Goal: Task Accomplishment & Management: Manage account settings

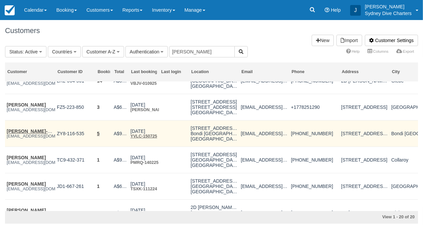
scroll to position [58, 0]
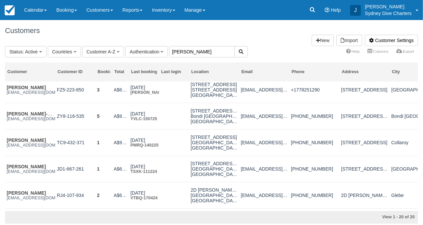
click at [206, 55] on input "sarah" at bounding box center [202, 51] width 66 height 11
type input "s"
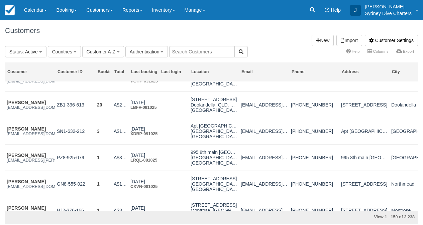
scroll to position [124, 0]
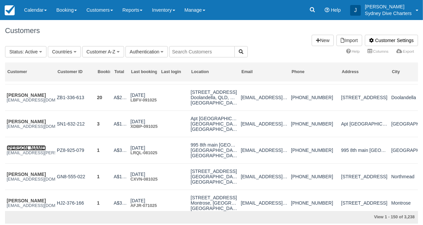
click at [38, 151] on link "Praveen Umanath" at bounding box center [26, 148] width 39 height 5
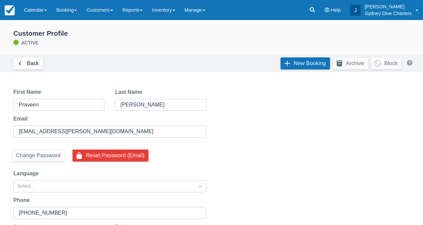
click at [26, 64] on link "Back" at bounding box center [27, 64] width 29 height 12
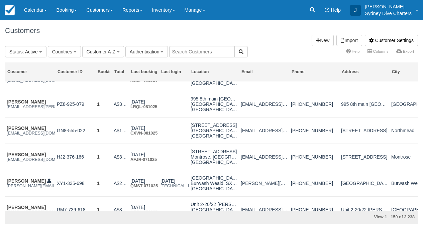
scroll to position [170, 0]
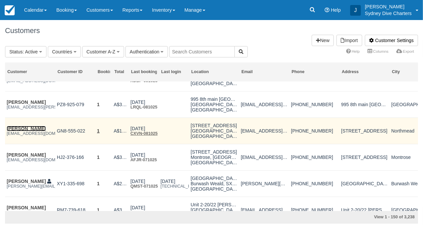
click at [16, 131] on link "Bria Amir" at bounding box center [26, 128] width 39 height 5
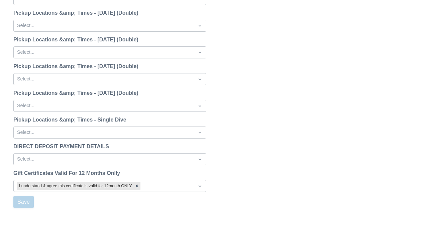
scroll to position [856, 0]
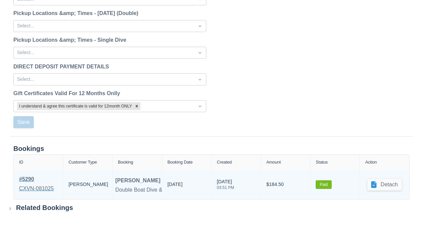
click at [30, 179] on div "# 5290" at bounding box center [36, 180] width 35 height 8
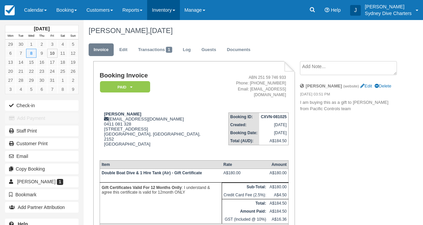
click at [176, 9] on link "Inventory" at bounding box center [163, 10] width 32 height 20
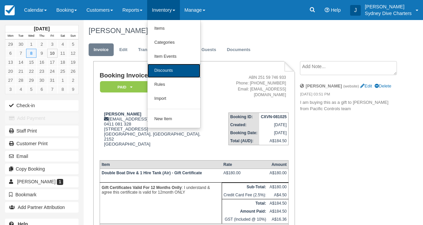
click at [174, 68] on link "Discounts" at bounding box center [174, 71] width 53 height 14
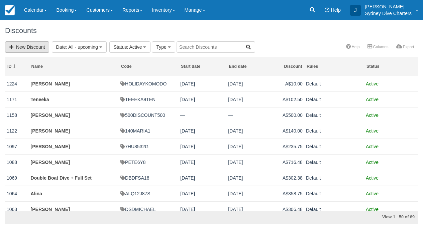
click at [44, 48] on link "New Discount" at bounding box center [27, 46] width 44 height 11
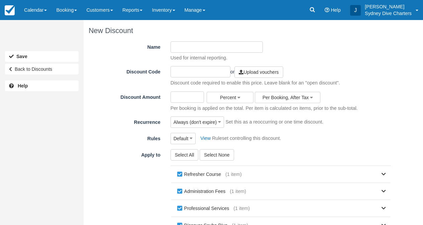
click at [202, 48] on input "Name" at bounding box center [217, 46] width 92 height 11
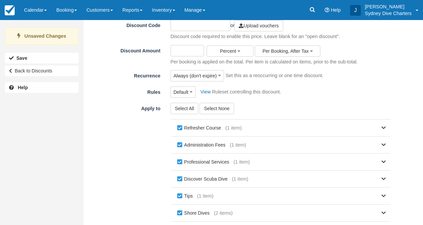
scroll to position [51, 0]
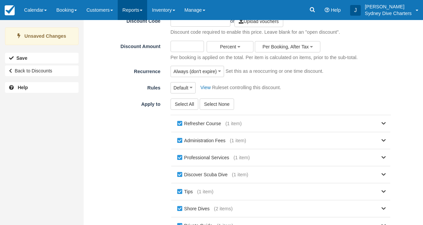
type input "Andres Felipe Ribero Alfaro"
click at [193, 45] on input "Discount Amount" at bounding box center [188, 46] width 34 height 11
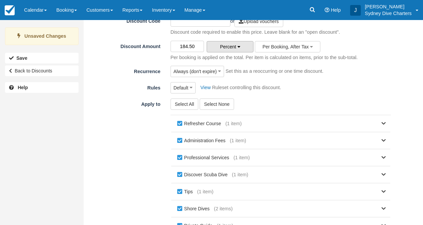
type input "184.50"
click at [237, 43] on button "Percent" at bounding box center [230, 46] width 47 height 11
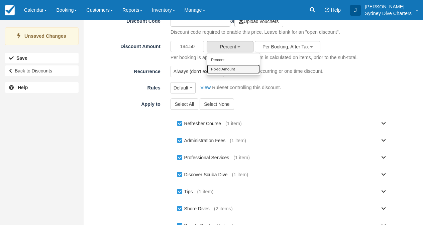
click at [235, 66] on link "Fixed Amount" at bounding box center [233, 69] width 53 height 9
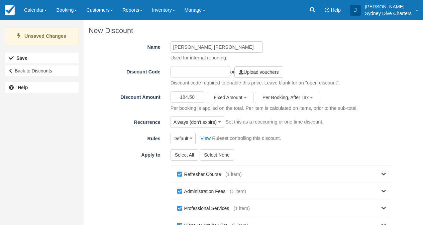
click at [204, 71] on input "text" at bounding box center [201, 71] width 60 height 11
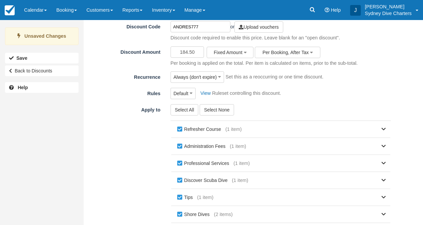
scroll to position [46, 0]
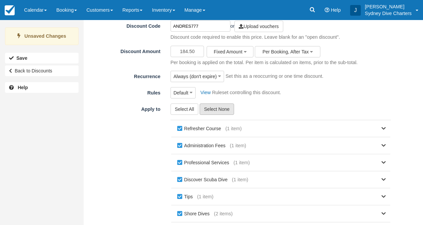
type input "ANDRES777"
click at [213, 107] on button "Select None" at bounding box center [217, 109] width 34 height 11
checkbox input "false"
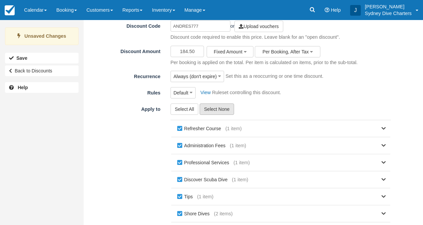
checkbox input "false"
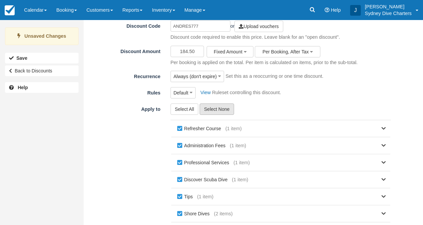
checkbox input "false"
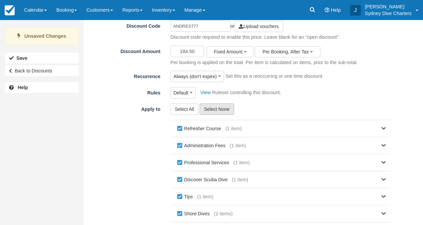
checkbox input "false"
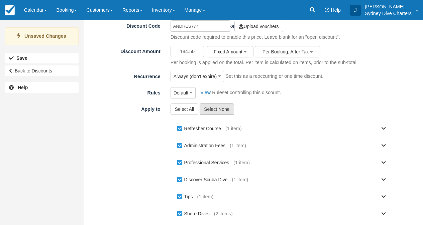
checkbox input "false"
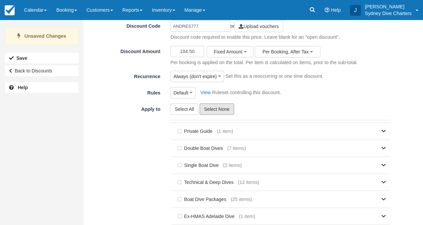
scroll to position [100, 0]
click at [181, 148] on label "Double Boat Dives" at bounding box center [202, 148] width 52 height 10
checkbox input "true"
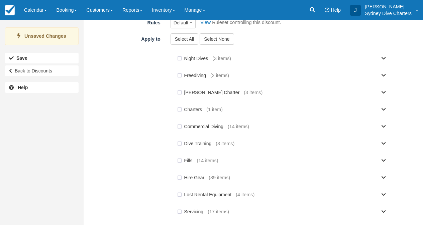
scroll to position [131, 0]
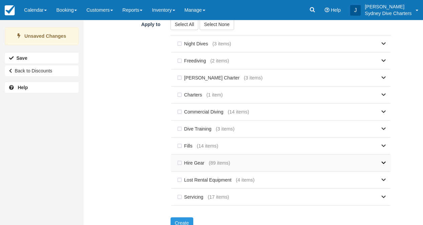
click at [383, 162] on icon at bounding box center [384, 163] width 4 height 5
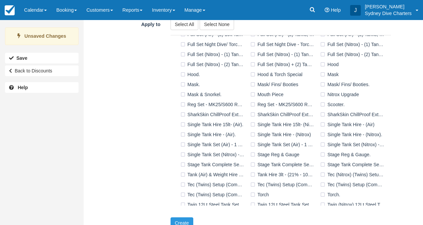
scroll to position [437, 0]
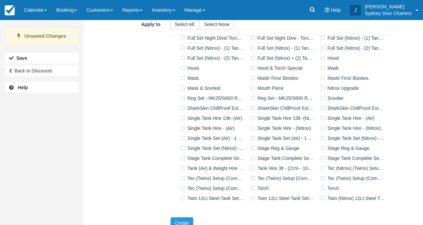
click at [185, 127] on label "Single Tank Hire - (Air)." at bounding box center [209, 128] width 61 height 10
checkbox input "true"
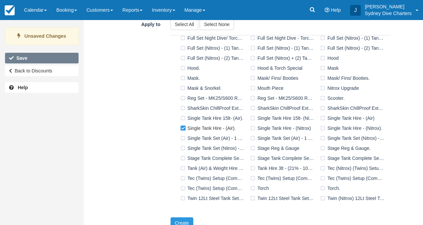
click at [49, 60] on button "Save" at bounding box center [42, 58] width 74 height 11
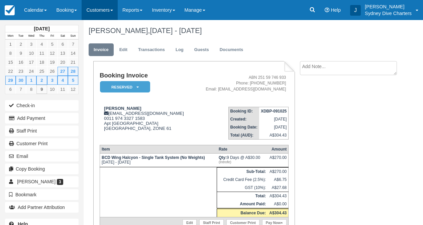
click at [100, 10] on link "Customers" at bounding box center [100, 10] width 36 height 20
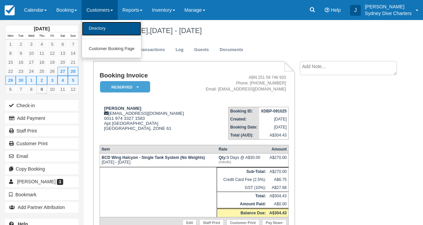
click at [103, 26] on link "Directory" at bounding box center [111, 29] width 59 height 14
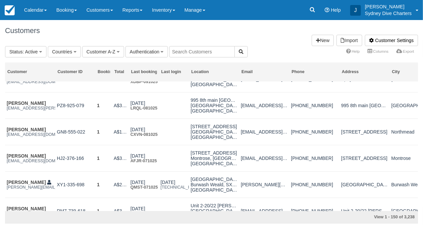
scroll to position [171, 0]
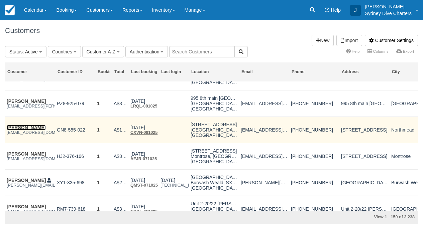
click at [23, 130] on link "Bria Amir" at bounding box center [26, 127] width 39 height 5
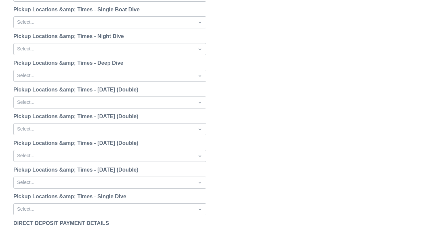
scroll to position [856, 0]
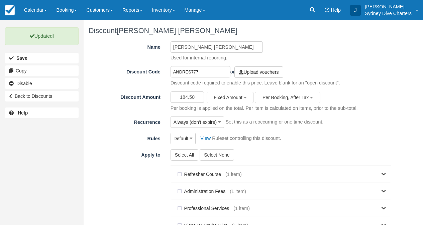
drag, startPoint x: 201, startPoint y: 72, endPoint x: 172, endPoint y: 72, distance: 29.4
click at [172, 72] on input "ANDRES777" at bounding box center [201, 71] width 60 height 11
click at [218, 125] on button "Always (don't expire)" at bounding box center [198, 122] width 54 height 11
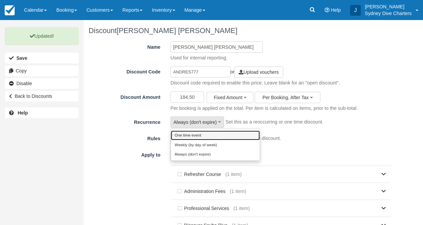
click at [204, 135] on link "One time event" at bounding box center [215, 135] width 89 height 9
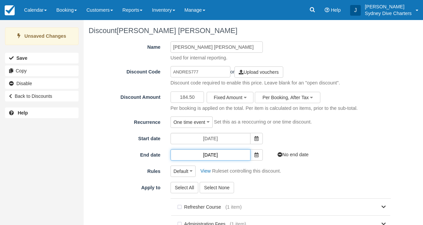
click at [218, 157] on input "10/11/2025" at bounding box center [211, 155] width 80 height 11
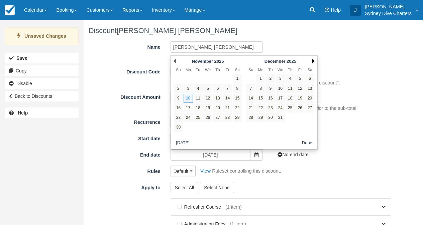
click at [312, 60] on link "Next" at bounding box center [313, 61] width 3 height 5
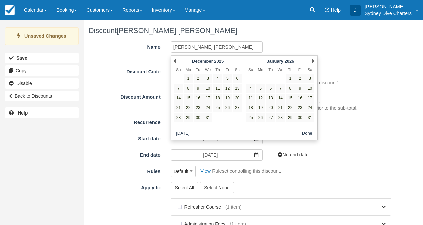
click at [312, 60] on link "Next" at bounding box center [313, 61] width 3 height 5
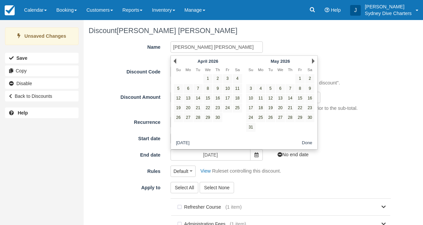
click at [312, 60] on link "Next" at bounding box center [313, 61] width 3 height 5
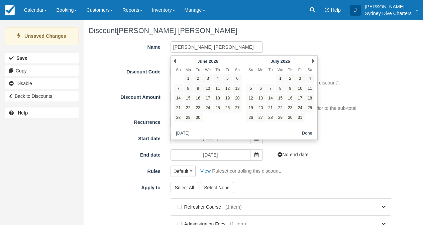
click at [312, 60] on link "Next" at bounding box center [313, 61] width 3 height 5
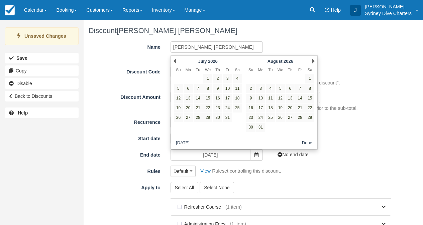
click at [312, 60] on link "Next" at bounding box center [313, 61] width 3 height 5
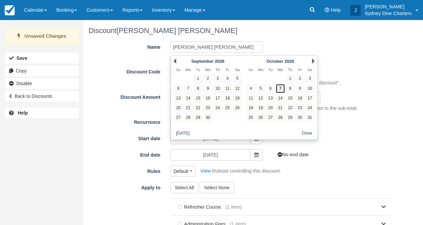
click at [280, 90] on link "7" at bounding box center [280, 88] width 9 height 9
type input "07/10/2026"
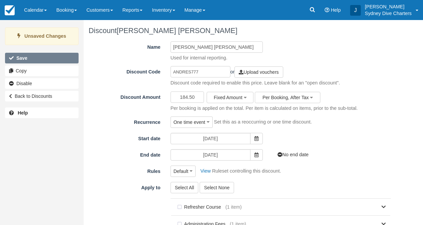
click at [51, 55] on button "Save" at bounding box center [42, 58] width 74 height 11
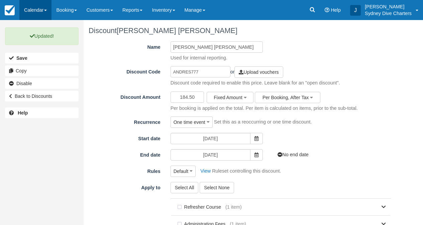
click at [45, 11] on link "Calendar" at bounding box center [35, 10] width 32 height 20
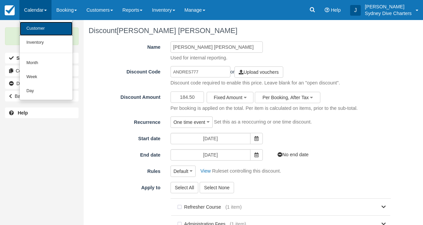
click at [45, 30] on link "Customer" at bounding box center [46, 29] width 53 height 14
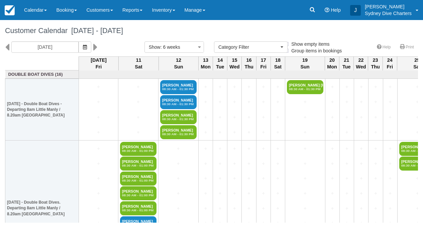
select select
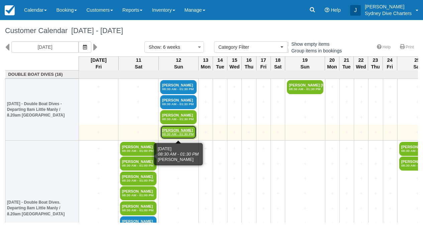
click at [179, 133] on em "08:30 AM - 01:30 PM" at bounding box center [178, 134] width 32 height 4
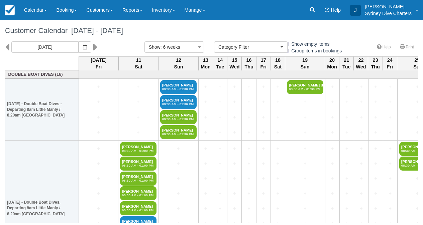
select select
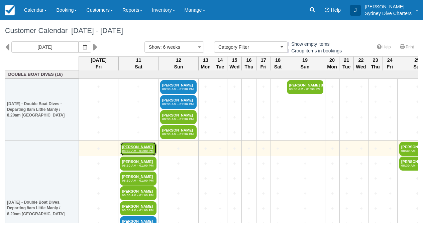
click at [138, 149] on link "Chenghao zhuang 08:30 AM - 01:00 PM" at bounding box center [138, 149] width 36 height 14
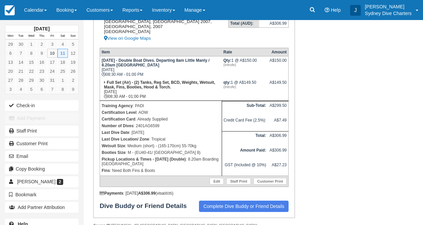
scroll to position [117, 0]
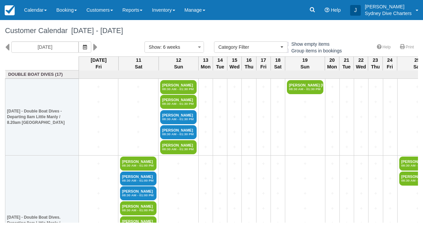
select select
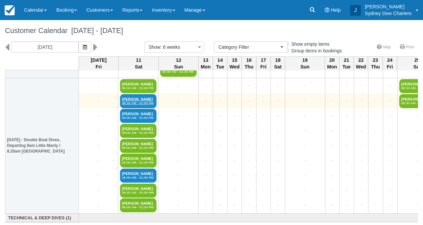
scroll to position [69, 0]
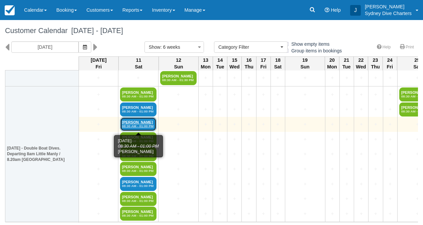
click at [138, 126] on em "08:30 AM - 01:00 PM" at bounding box center [138, 126] width 32 height 4
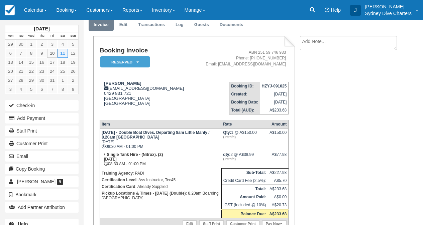
scroll to position [26, 0]
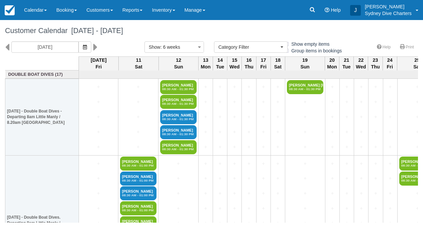
select select
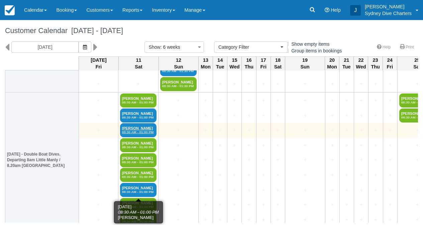
scroll to position [64, 0]
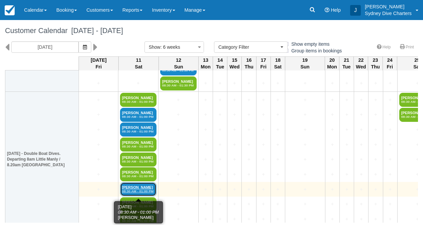
click at [138, 186] on link "Sharni Clifford 08:30 AM - 01:00 PM" at bounding box center [138, 190] width 36 height 14
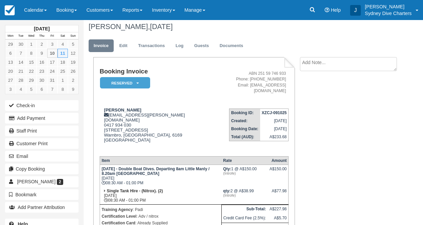
scroll to position [8, 0]
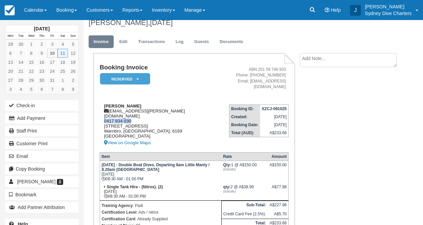
drag, startPoint x: 134, startPoint y: 111, endPoint x: 104, endPoint y: 112, distance: 30.8
click at [104, 112] on div "Sharni Clifford sharni.clifford@gmail.com 0417 934 030 6 Durban place Warnbro W…" at bounding box center [154, 125] width 109 height 43
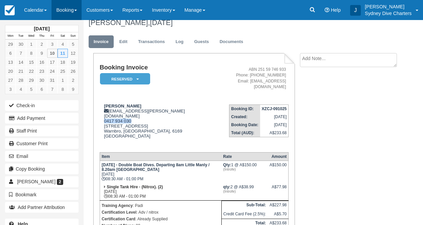
copy div "0417 934 030"
click at [233, 41] on link "Documents" at bounding box center [232, 41] width 34 height 13
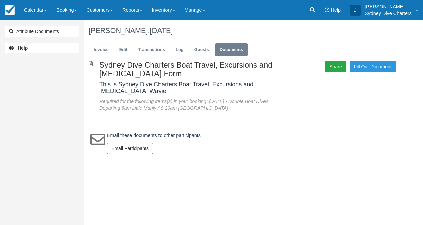
click at [337, 67] on button "Share" at bounding box center [335, 66] width 21 height 11
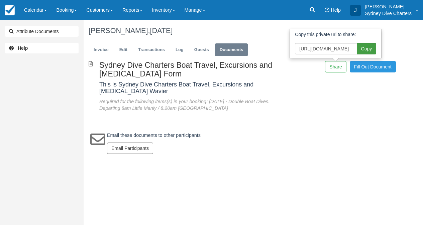
click at [370, 46] on span "Copy" at bounding box center [366, 48] width 19 height 11
click at [102, 50] on link "Invoice" at bounding box center [101, 49] width 25 height 13
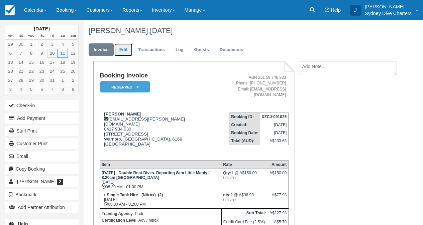
click at [121, 47] on link "Edit" at bounding box center [123, 49] width 18 height 13
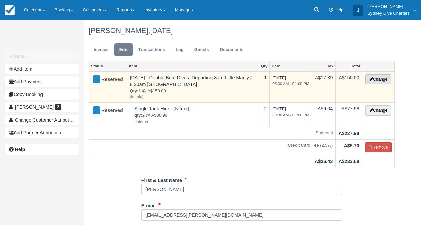
click at [386, 79] on button "Change" at bounding box center [377, 80] width 25 height 10
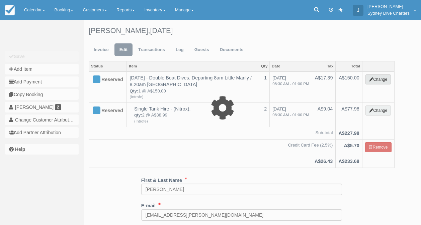
select select "2"
type input "150.00"
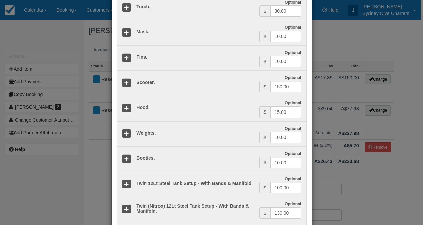
scroll to position [627, 0]
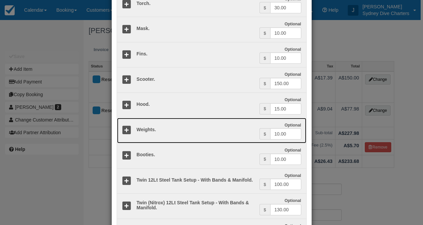
click at [126, 135] on icon at bounding box center [127, 131] width 10 height 10
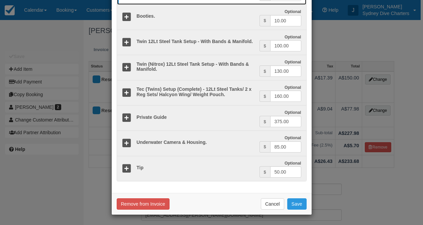
scroll to position [777, 0]
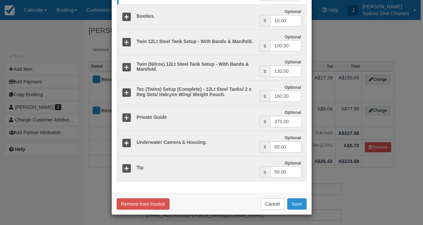
click at [299, 206] on button "Save" at bounding box center [296, 204] width 19 height 11
checkbox input "false"
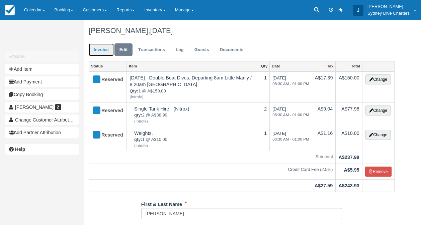
click at [97, 51] on link "Invoice" at bounding box center [101, 49] width 25 height 13
click at [31, 7] on link "Calendar" at bounding box center [34, 10] width 30 height 20
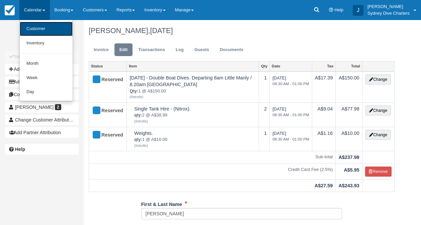
click at [37, 31] on link "Customer" at bounding box center [46, 29] width 53 height 14
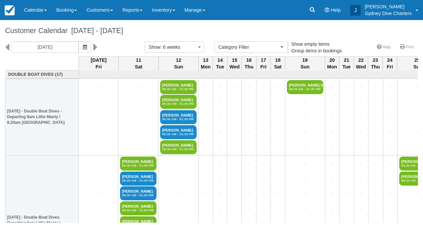
select select
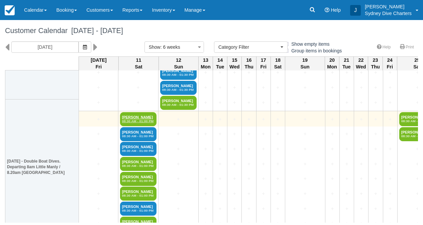
scroll to position [67, 0]
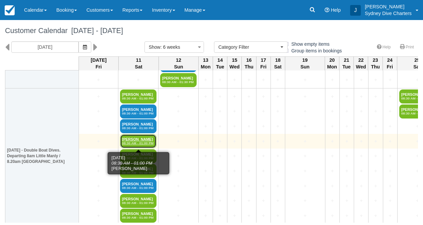
click at [146, 137] on link "Renata Rodrigues Mac 08:30 AM - 01:00 PM" at bounding box center [138, 141] width 36 height 14
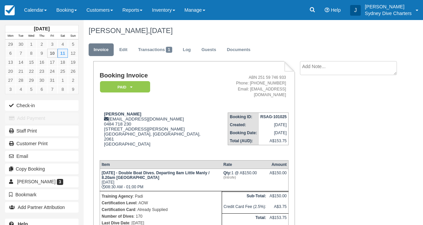
scroll to position [0, 0]
click at [243, 46] on link "Documents" at bounding box center [239, 49] width 34 height 13
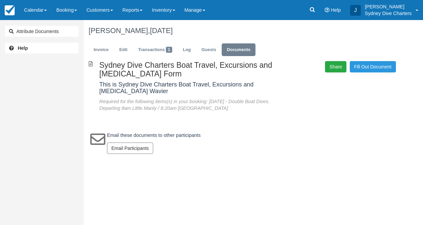
click at [339, 68] on button "Share" at bounding box center [335, 66] width 21 height 11
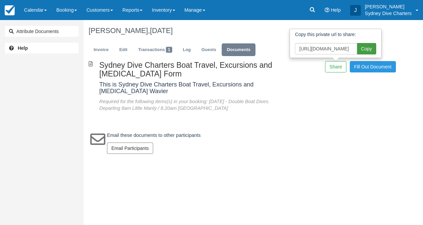
click at [363, 51] on span "Copy" at bounding box center [366, 48] width 19 height 11
click at [109, 47] on link "Invoice" at bounding box center [101, 49] width 25 height 13
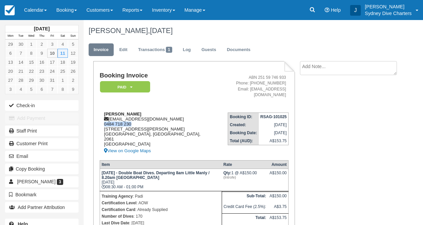
drag, startPoint x: 136, startPoint y: 119, endPoint x: 103, endPoint y: 120, distance: 32.8
click at [103, 120] on div "Renata Rodrigues Machado machadorenata1@icloud.com 0484 718 230 12 Glen St, 102…" at bounding box center [153, 133] width 107 height 43
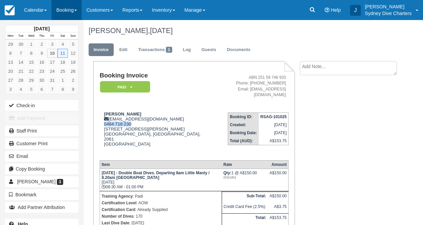
copy div "0484 718 230"
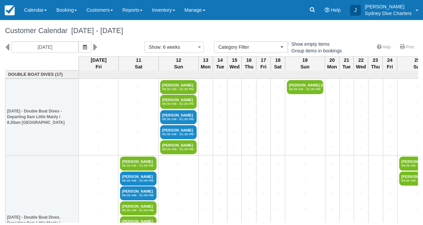
select select
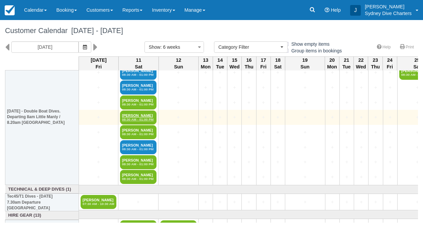
scroll to position [108, 0]
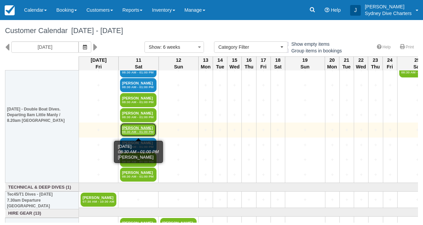
click at [144, 130] on link "Terence Pham 08:30 AM - 01:00 PM" at bounding box center [138, 130] width 36 height 14
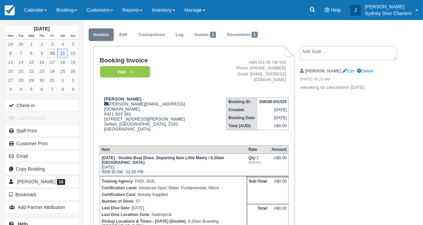
scroll to position [14, 0]
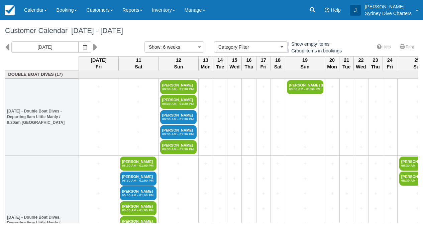
select select
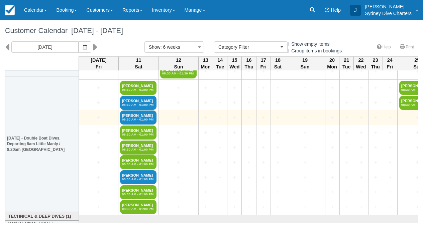
scroll to position [81, 0]
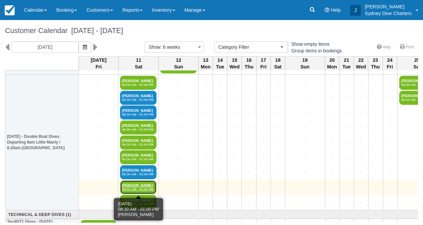
click at [138, 189] on em "08:30 AM - 01:00 PM" at bounding box center [138, 190] width 32 height 4
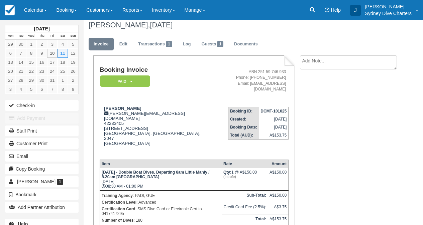
scroll to position [5, 0]
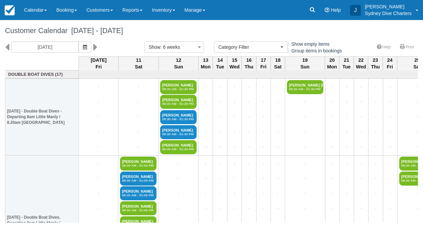
select select
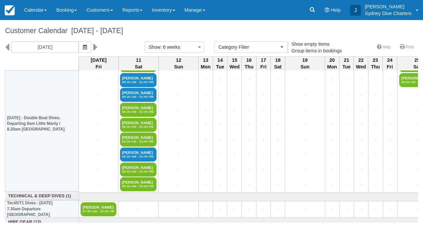
scroll to position [100, 0]
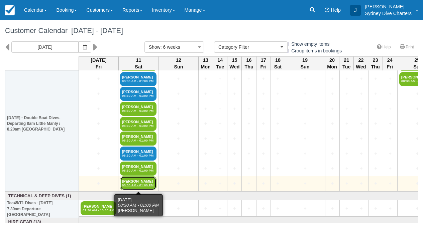
click at [140, 180] on link "Praveen Umanath 08:30 AM - 01:00 PM" at bounding box center [138, 184] width 36 height 14
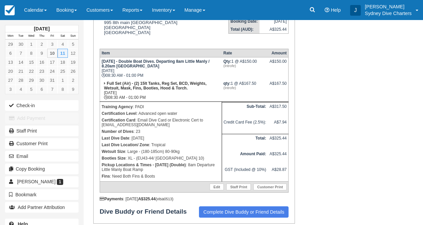
scroll to position [113, 0]
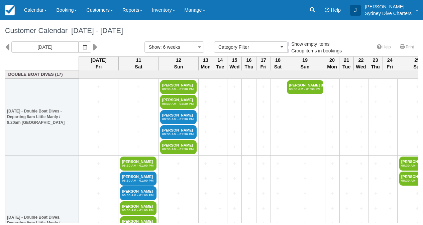
select select
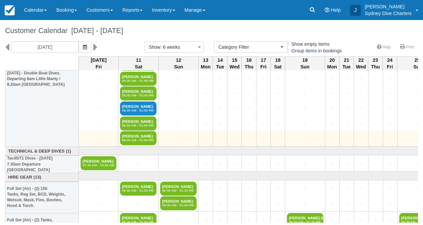
scroll to position [146, 0]
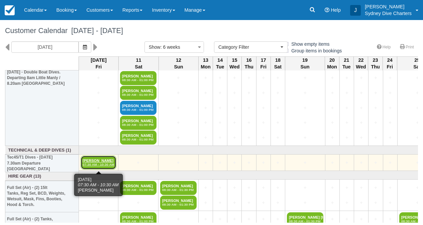
click at [101, 159] on link "Carl Linkenbagh 07:30 AM - 10:30 AM" at bounding box center [99, 163] width 36 height 14
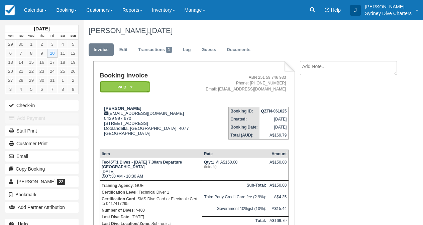
click at [129, 88] on em "Paid" at bounding box center [125, 87] width 50 height 12
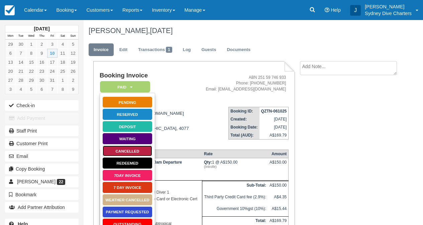
click at [128, 152] on link "Cancelled" at bounding box center [127, 152] width 50 height 12
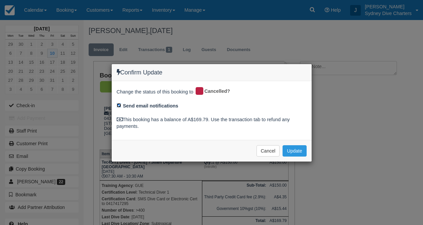
click at [119, 105] on input "Send email notifications" at bounding box center [119, 105] width 4 height 4
checkbox input "false"
click at [297, 153] on button "Update" at bounding box center [295, 151] width 24 height 11
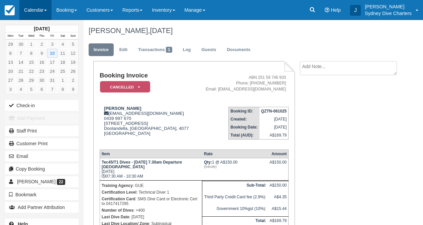
click at [36, 7] on link "Calendar" at bounding box center [35, 10] width 32 height 20
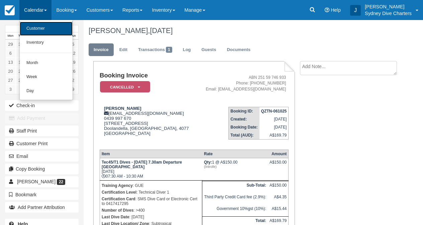
click at [42, 29] on link "Customer" at bounding box center [46, 29] width 53 height 14
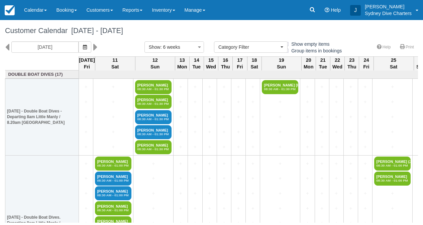
select select
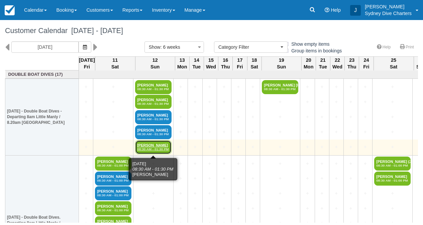
click at [157, 147] on link "[PERSON_NAME] 08:30 AM - 01:30 PM" at bounding box center [153, 147] width 36 height 14
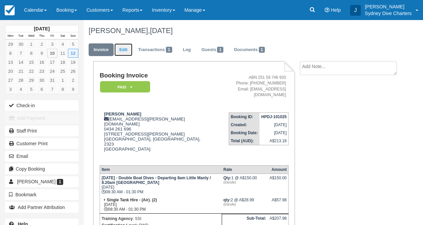
click at [126, 51] on link "Edit" at bounding box center [123, 49] width 18 height 13
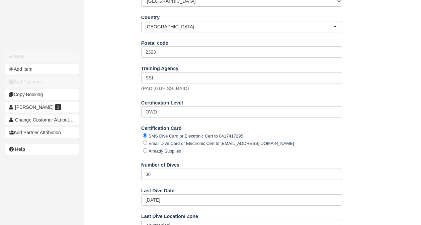
scroll to position [319, 0]
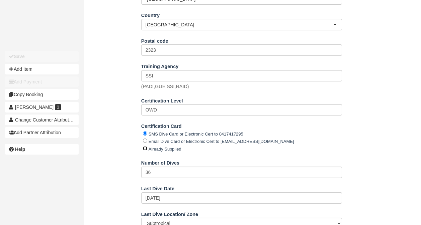
click at [145, 149] on input "Already Supplied" at bounding box center [145, 149] width 4 height 4
radio input "true"
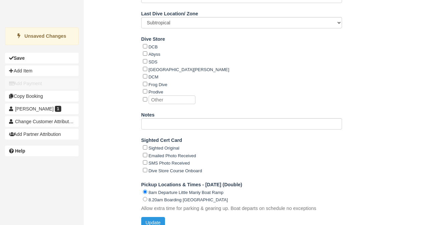
scroll to position [526, 0]
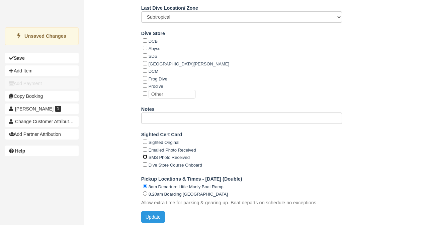
click at [145, 156] on input "SMS Photo Received" at bounding box center [145, 157] width 4 height 4
checkbox input "true"
click at [149, 212] on button "Update" at bounding box center [153, 217] width 24 height 11
type input "+61434261696"
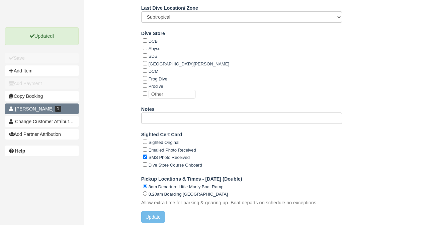
click at [40, 107] on span "[PERSON_NAME]" at bounding box center [34, 108] width 38 height 5
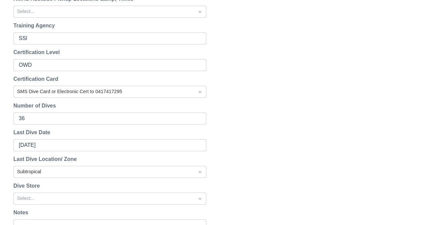
scroll to position [333, 0]
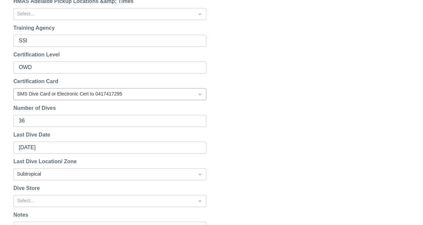
click at [87, 94] on div at bounding box center [104, 94] width 174 height 9
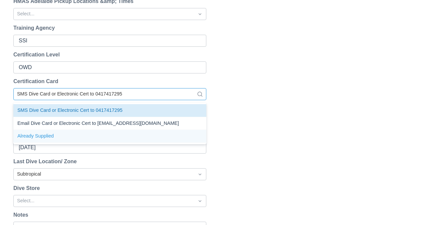
click at [45, 136] on div "Already Supplied" at bounding box center [109, 136] width 193 height 13
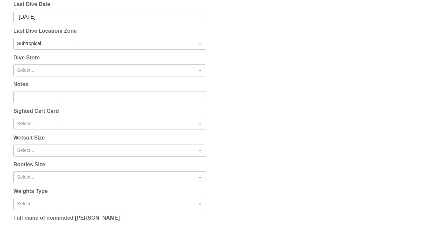
scroll to position [466, 0]
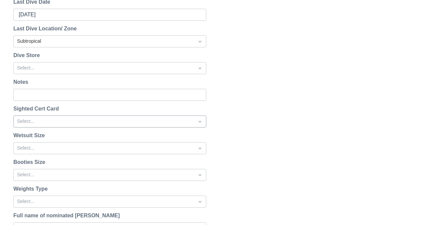
click at [29, 121] on div at bounding box center [104, 121] width 174 height 9
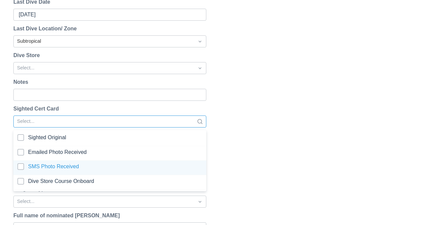
click at [22, 164] on div at bounding box center [109, 168] width 185 height 9
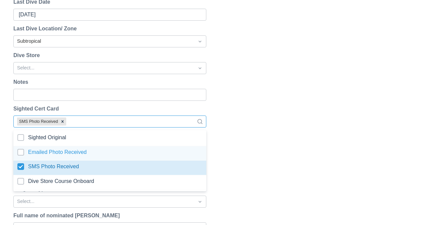
click at [233, 153] on div "Reset Password Send password reset email to tereece.harris@outlook.com ? Cancel…" at bounding box center [211, 70] width 423 height 913
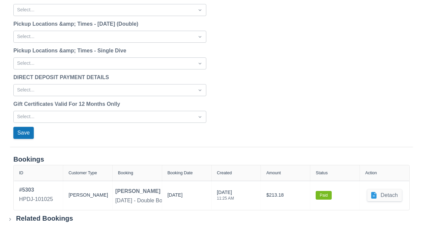
scroll to position [856, 0]
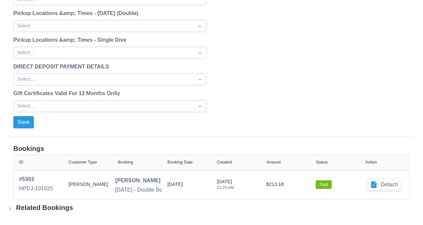
click at [24, 120] on button "Save" at bounding box center [23, 122] width 20 height 12
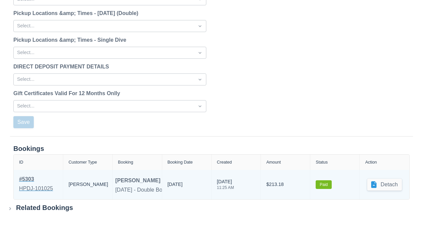
click at [31, 177] on div "# 5303" at bounding box center [36, 180] width 34 height 8
